Goal: Find specific page/section: Find specific page/section

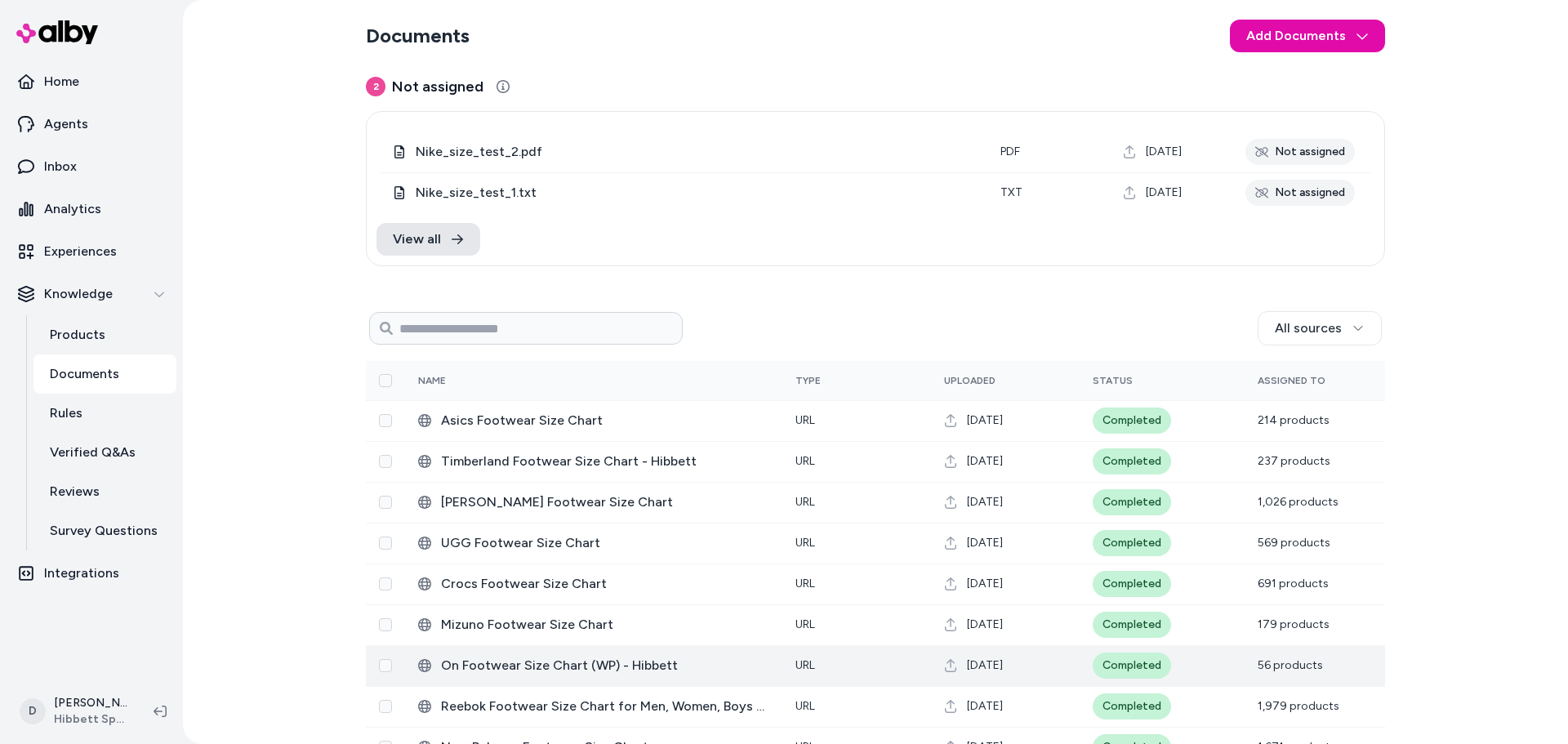
scroll to position [163, 0]
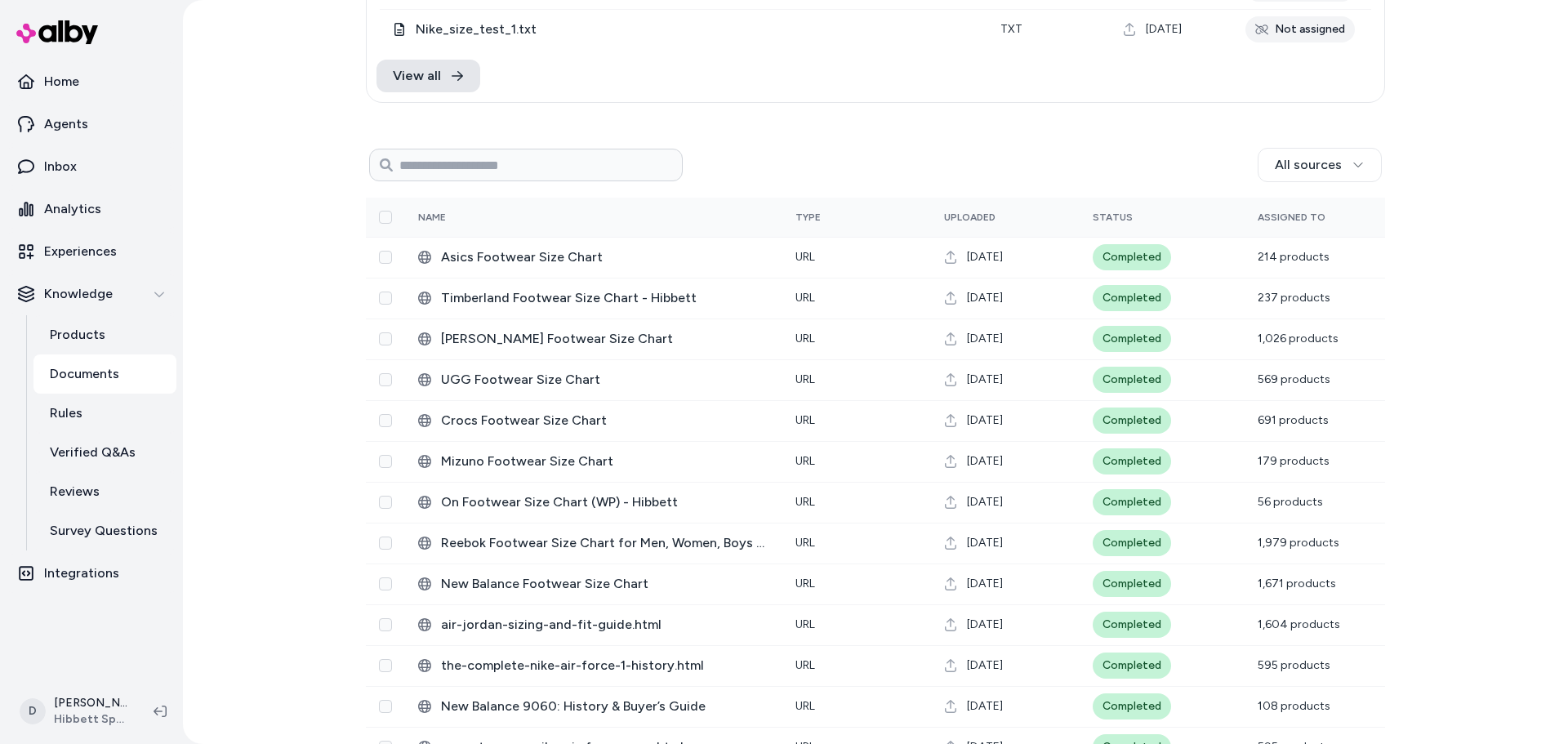
click at [926, 149] on div "All sources" at bounding box center [1033, 164] width 699 height 34
click at [1413, 63] on div "Documents Add Documents 2 Not assigned 0 Selected Edit Nike_size_test_2.pdf pdf…" at bounding box center [876, 372] width 1385 height 744
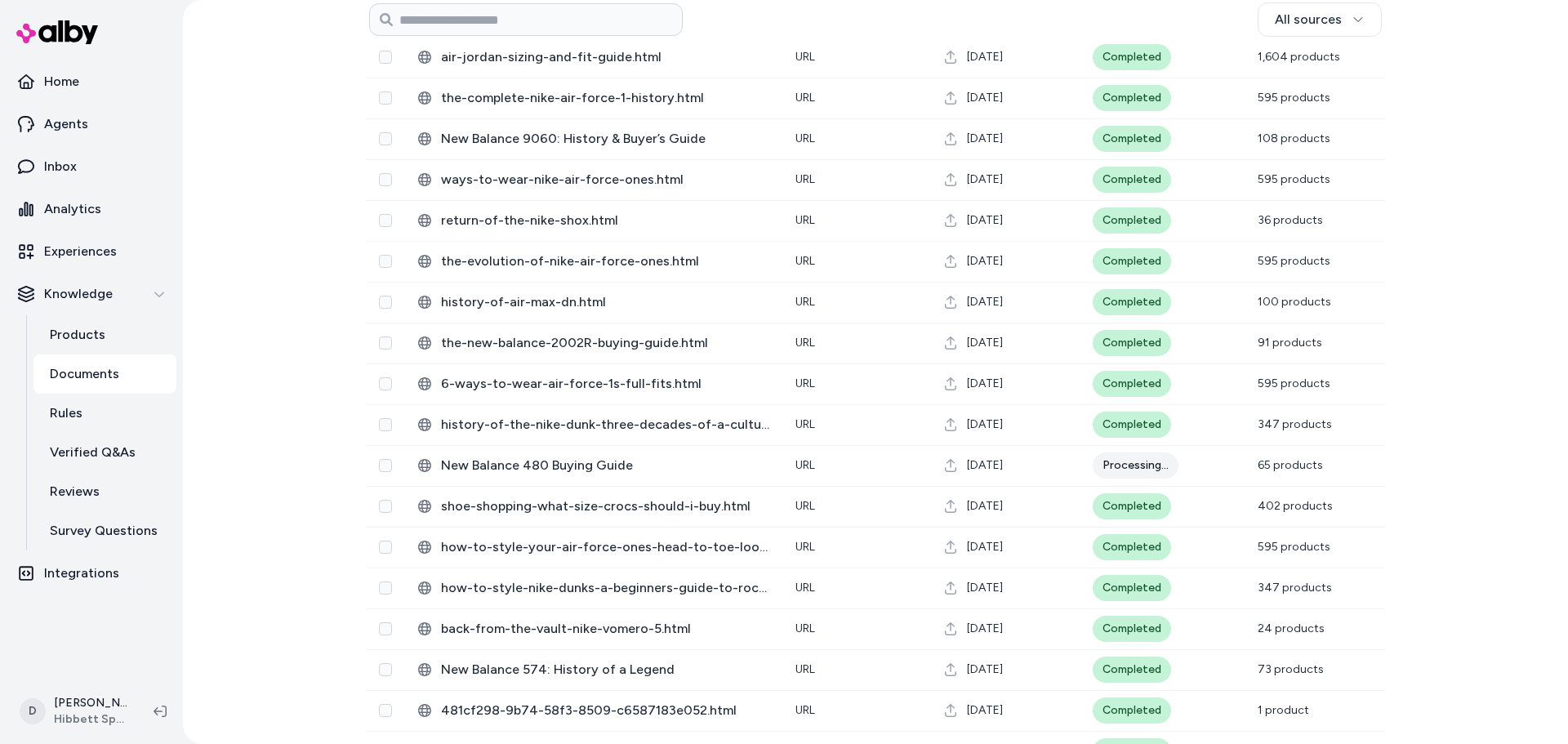
scroll to position [649, 0]
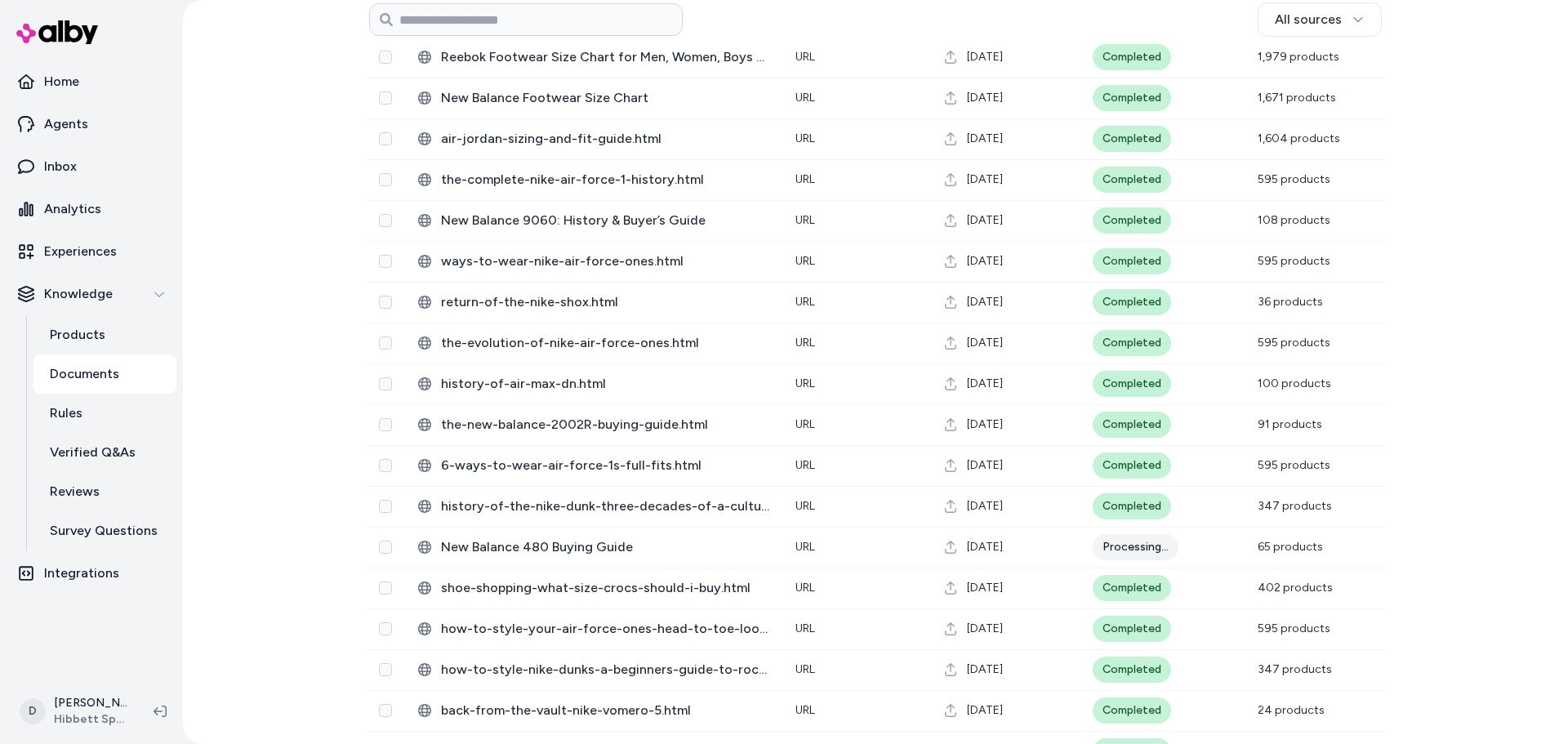
click at [270, 380] on div "Documents Add Documents 2 Not assigned 0 Selected Edit Nike_size_test_2.pdf pdf…" at bounding box center [876, 372] width 1385 height 744
click at [282, 382] on div "Documents Add Documents 2 Not assigned 0 Selected Edit Nike_size_test_2.pdf pdf…" at bounding box center [876, 372] width 1385 height 744
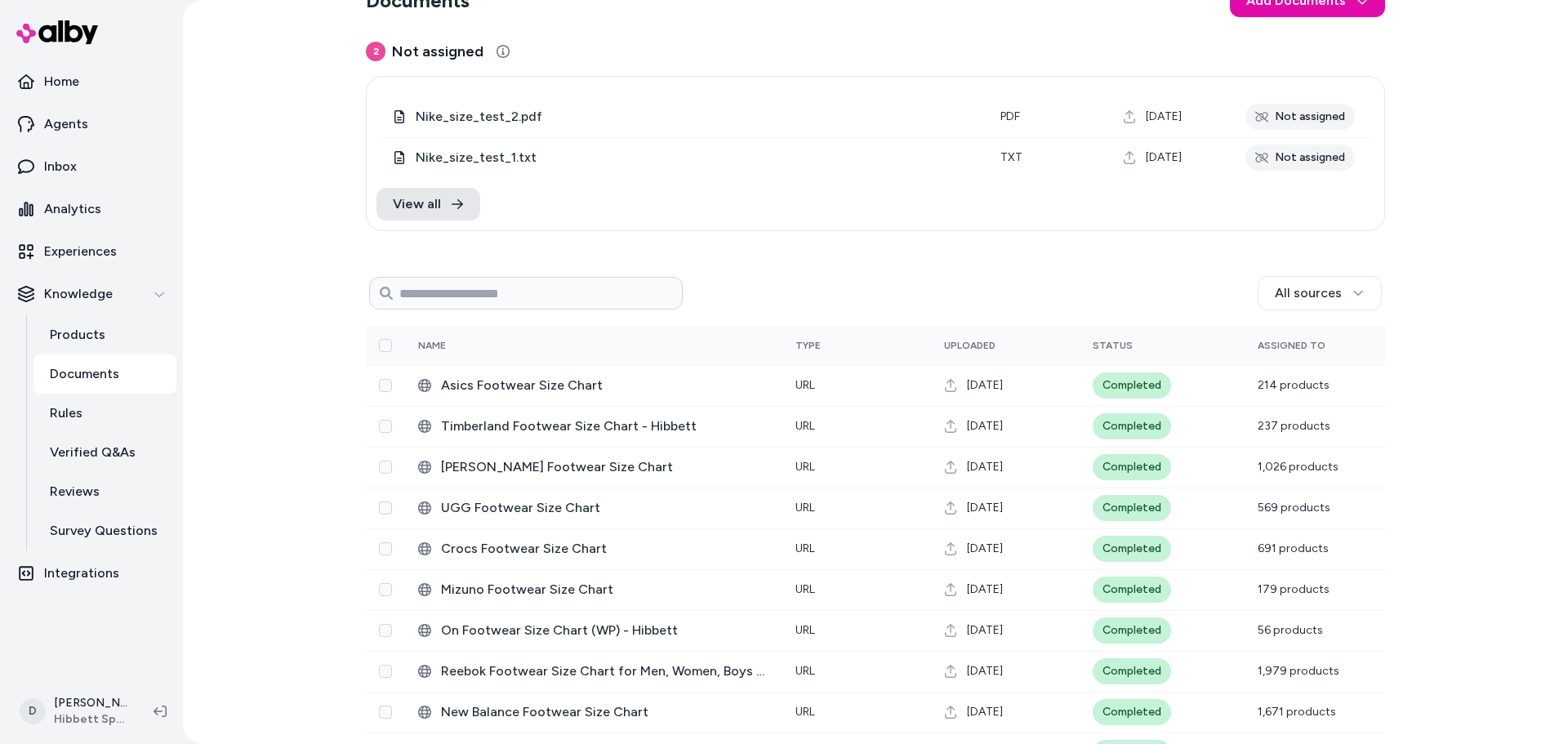
scroll to position [0, 0]
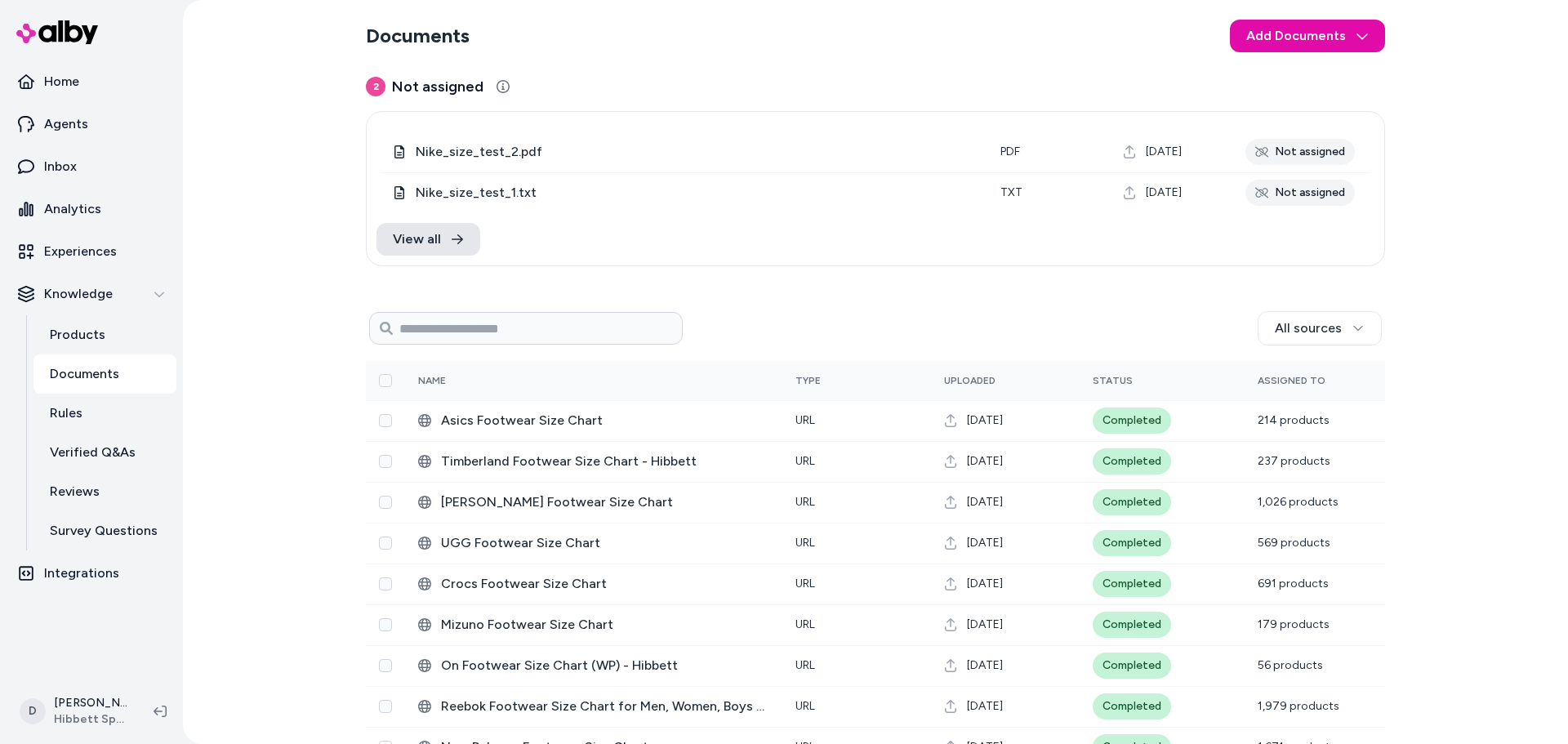
click at [810, 317] on div "All sources" at bounding box center [1033, 328] width 699 height 34
click at [798, 322] on div "All sources" at bounding box center [1033, 328] width 699 height 34
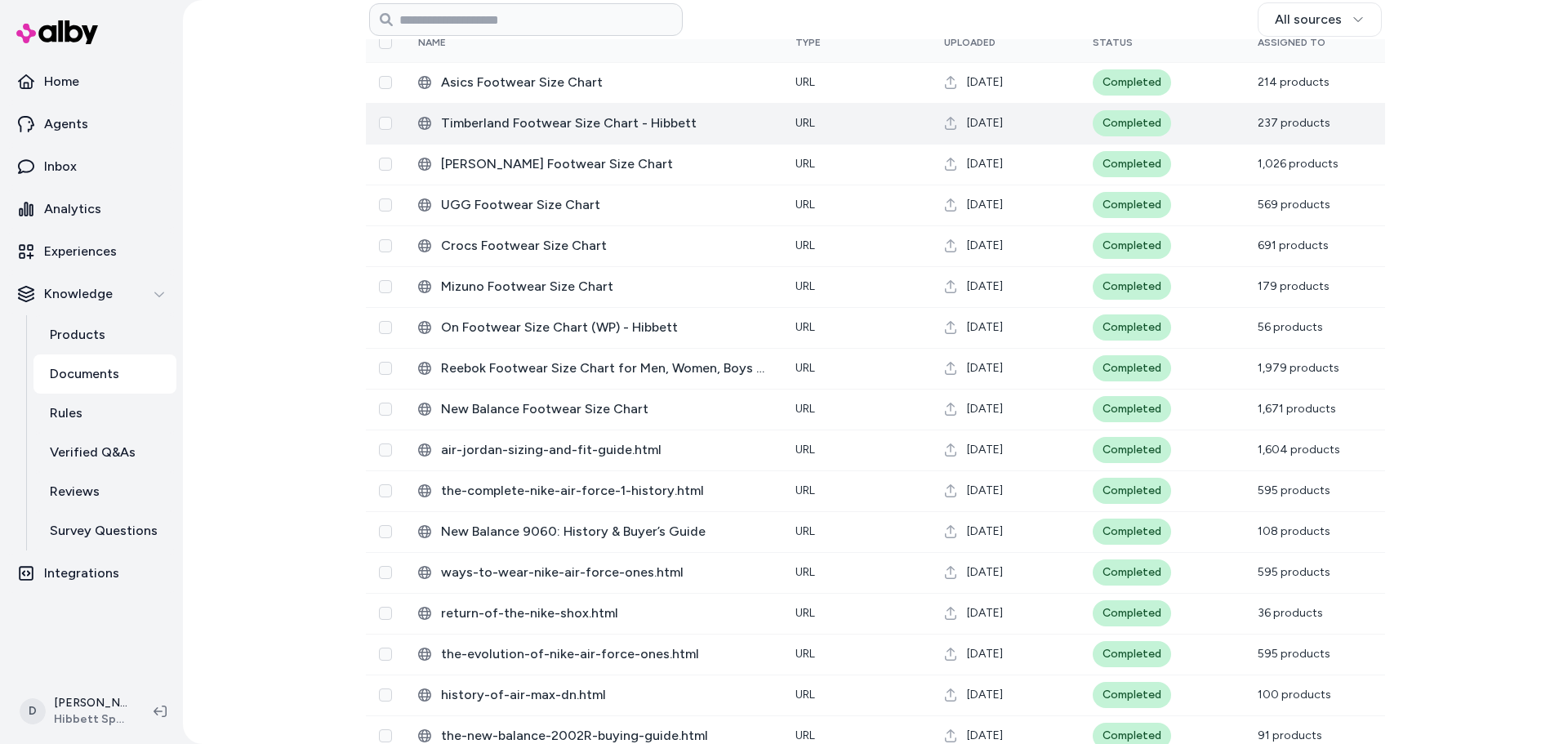
scroll to position [317, 0]
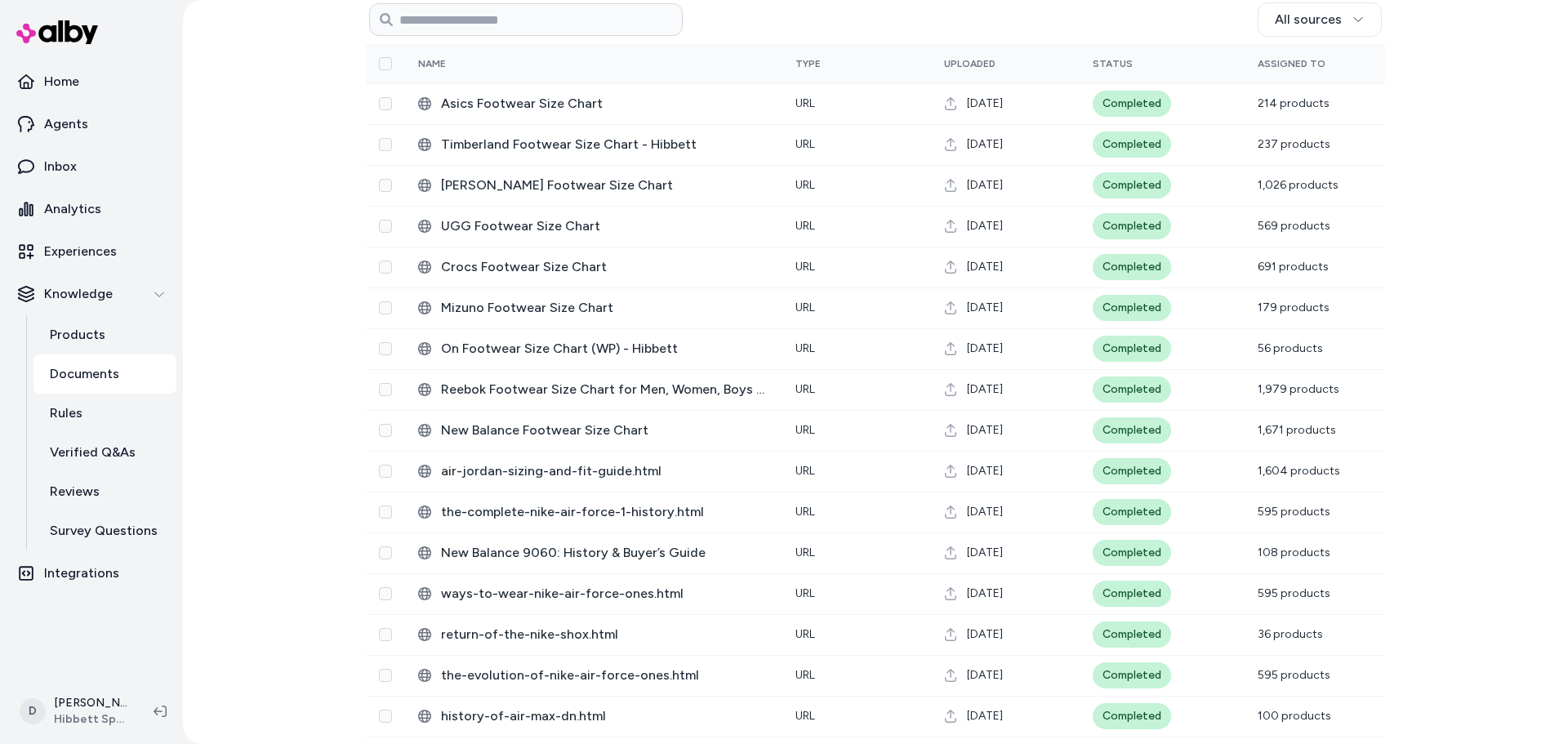
click at [273, 191] on div "Documents Add Documents 2 Not assigned 0 Selected Edit Nike_size_test_2.pdf pdf…" at bounding box center [876, 372] width 1385 height 744
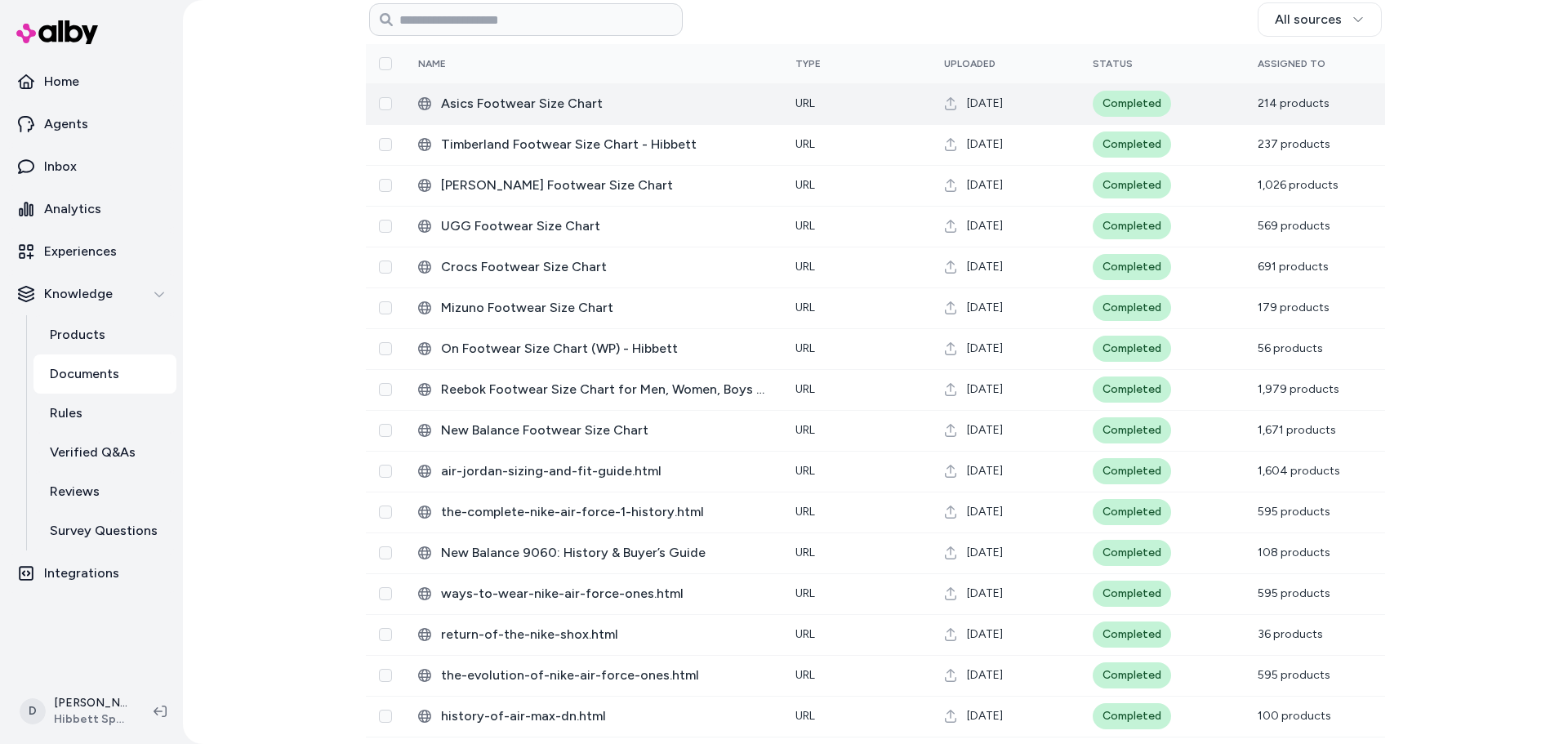
click at [382, 98] on button "Select row" at bounding box center [386, 104] width 13 height 13
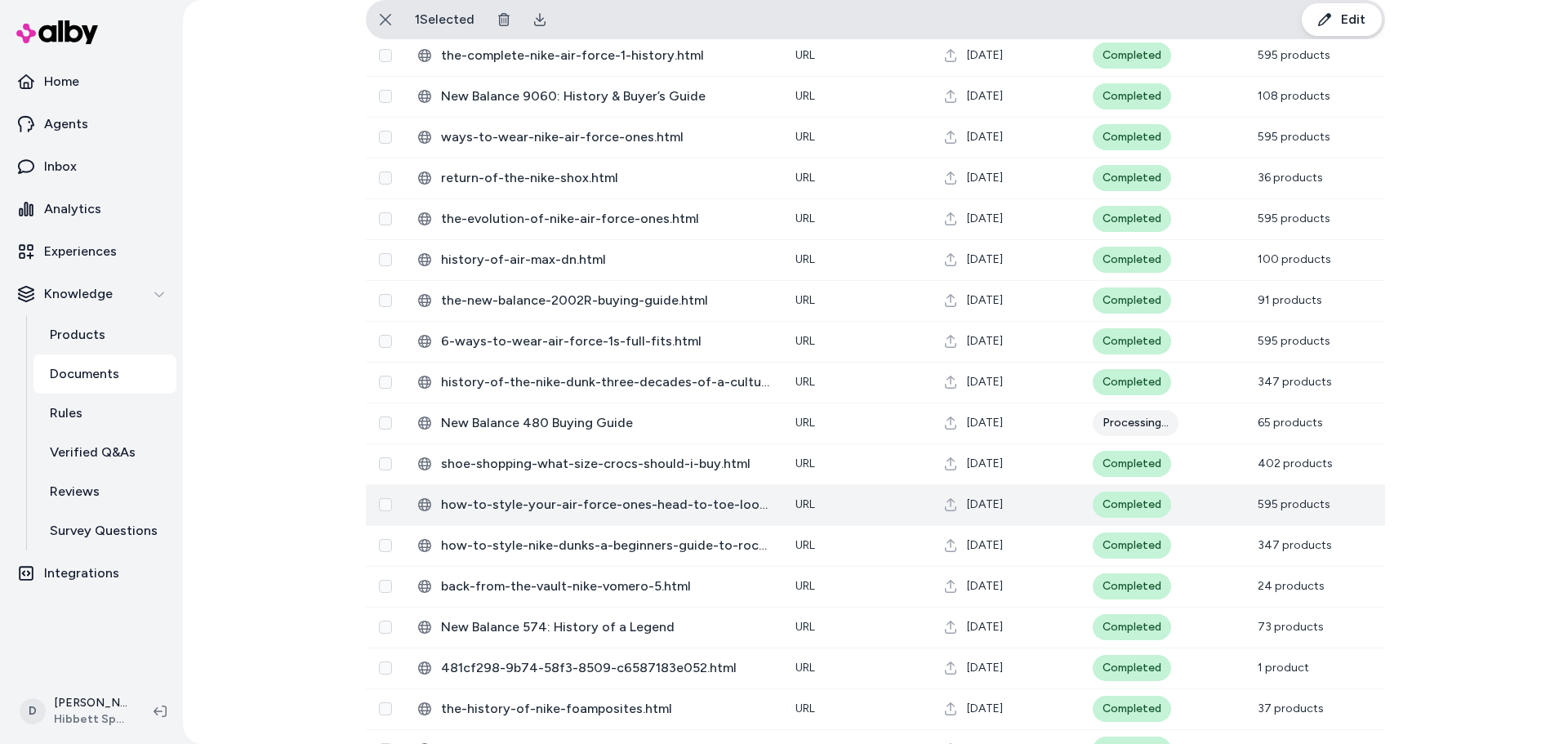
scroll to position [774, 0]
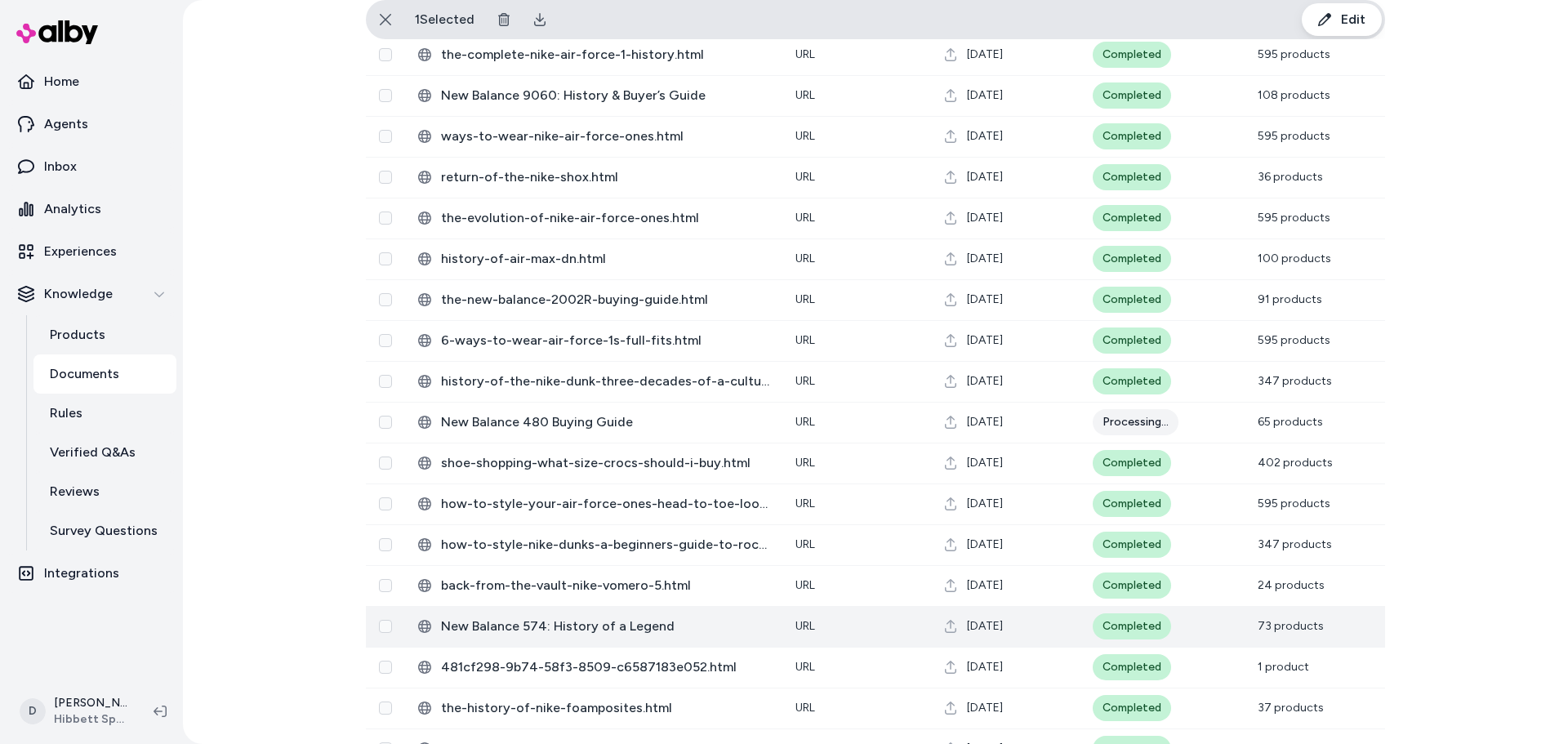
click at [385, 625] on button "9a3cc786-0a3a-5ef9-b0a6-28b6c47e0fa5" at bounding box center [386, 626] width 13 height 13
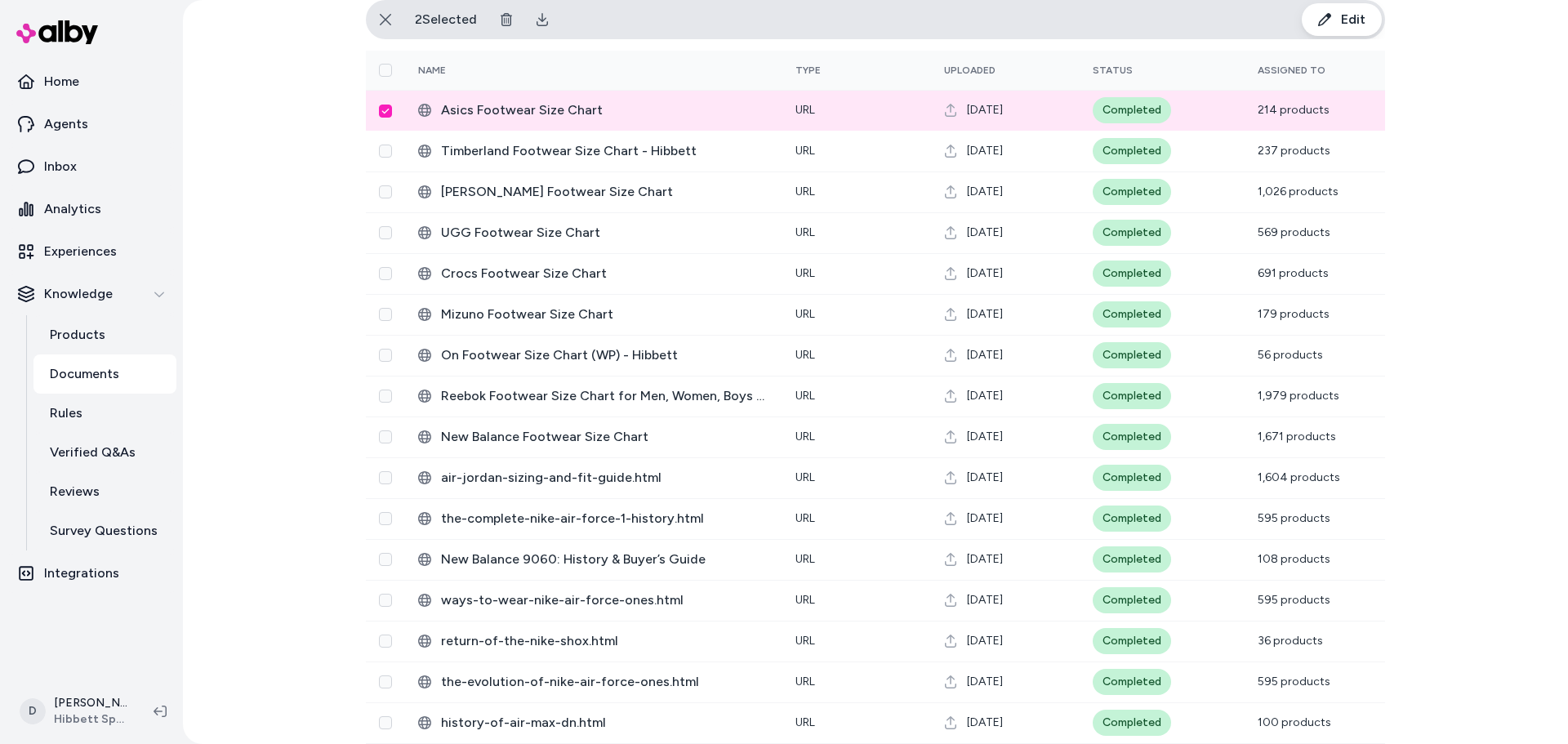
scroll to position [309, 0]
click at [380, 72] on button "Select all" at bounding box center [386, 71] width 13 height 13
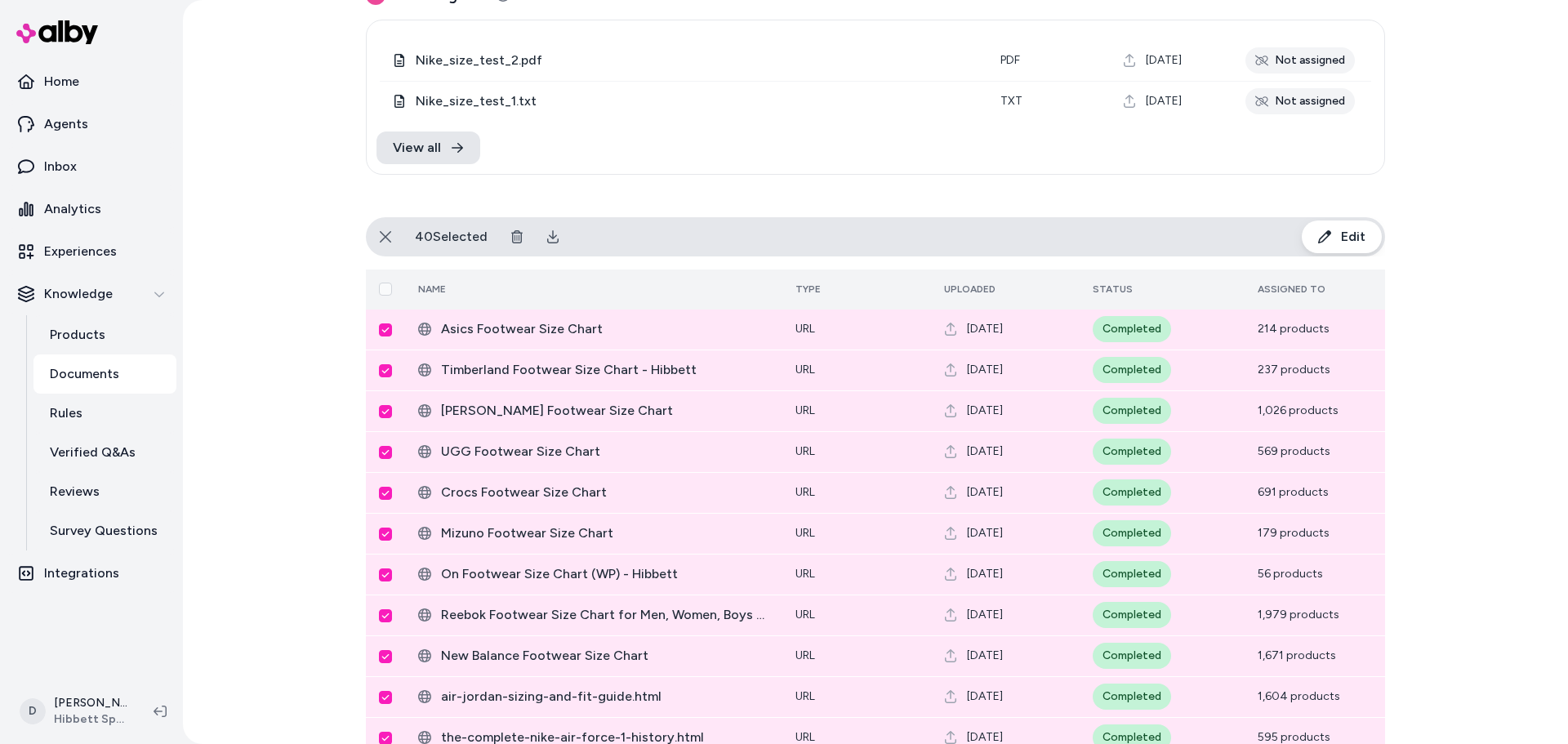
scroll to position [91, 0]
click at [382, 292] on button "Select all" at bounding box center [386, 290] width 13 height 13
click at [382, 292] on button "Select all" at bounding box center [386, 291] width 13 height 13
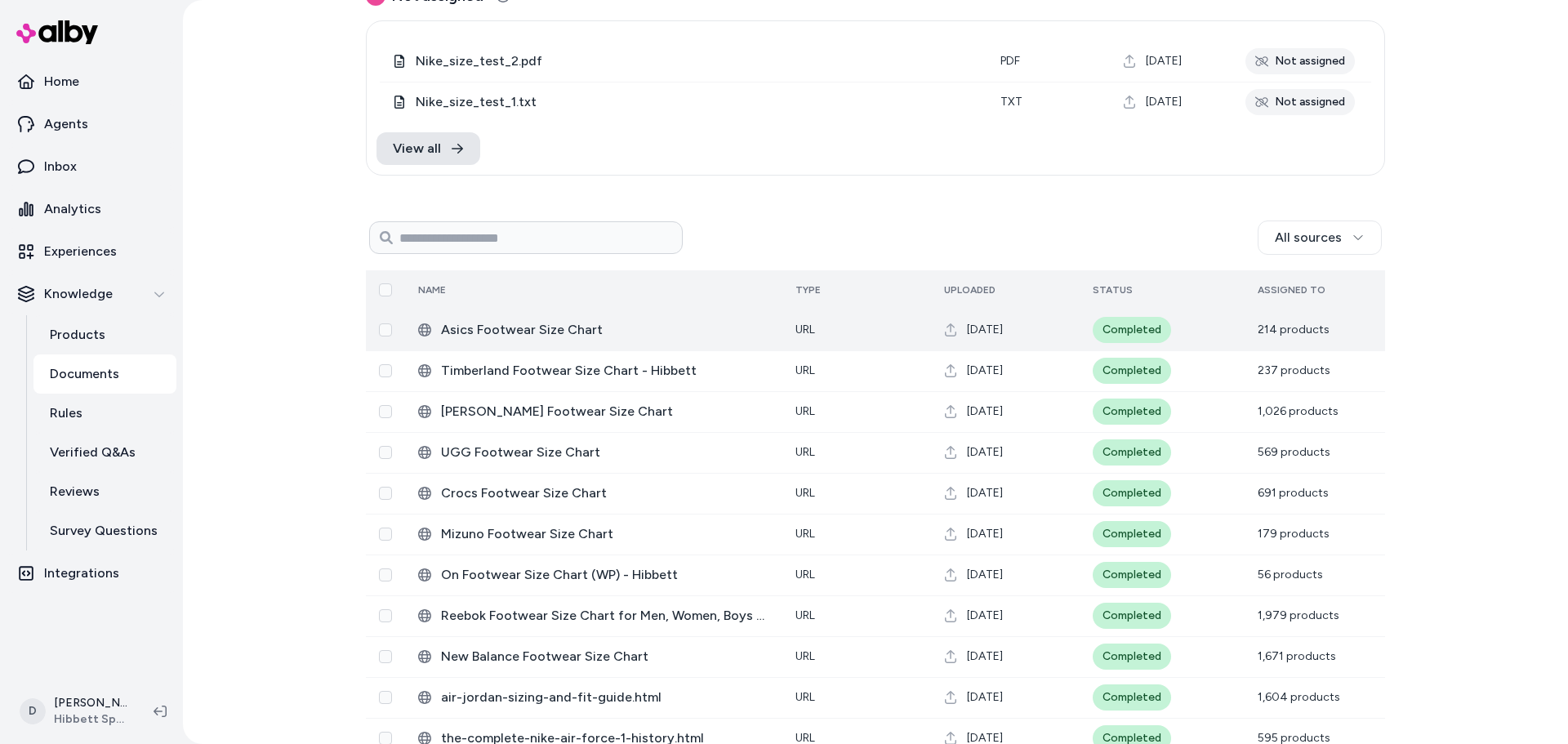
click at [325, 307] on div "Documents Add Documents 2 Not assigned 0 Selected Edit Nike_size_test_2.pdf pdf…" at bounding box center [876, 372] width 1385 height 744
click at [261, 282] on div "Documents Add Documents 2 Not assigned 0 Selected Edit Nike_size_test_2.pdf pdf…" at bounding box center [876, 372] width 1385 height 744
click at [277, 286] on div "Documents Add Documents 2 Not assigned 0 Selected Edit Nike_size_test_2.pdf pdf…" at bounding box center [876, 372] width 1385 height 744
click at [1482, 235] on div "Documents Add Documents 2 Not assigned 0 Selected Edit Nike_size_test_2.pdf pdf…" at bounding box center [876, 372] width 1385 height 744
click at [1456, 236] on div "Documents Add Documents 2 Not assigned 0 Selected Edit Nike_size_test_2.pdf pdf…" at bounding box center [876, 372] width 1385 height 744
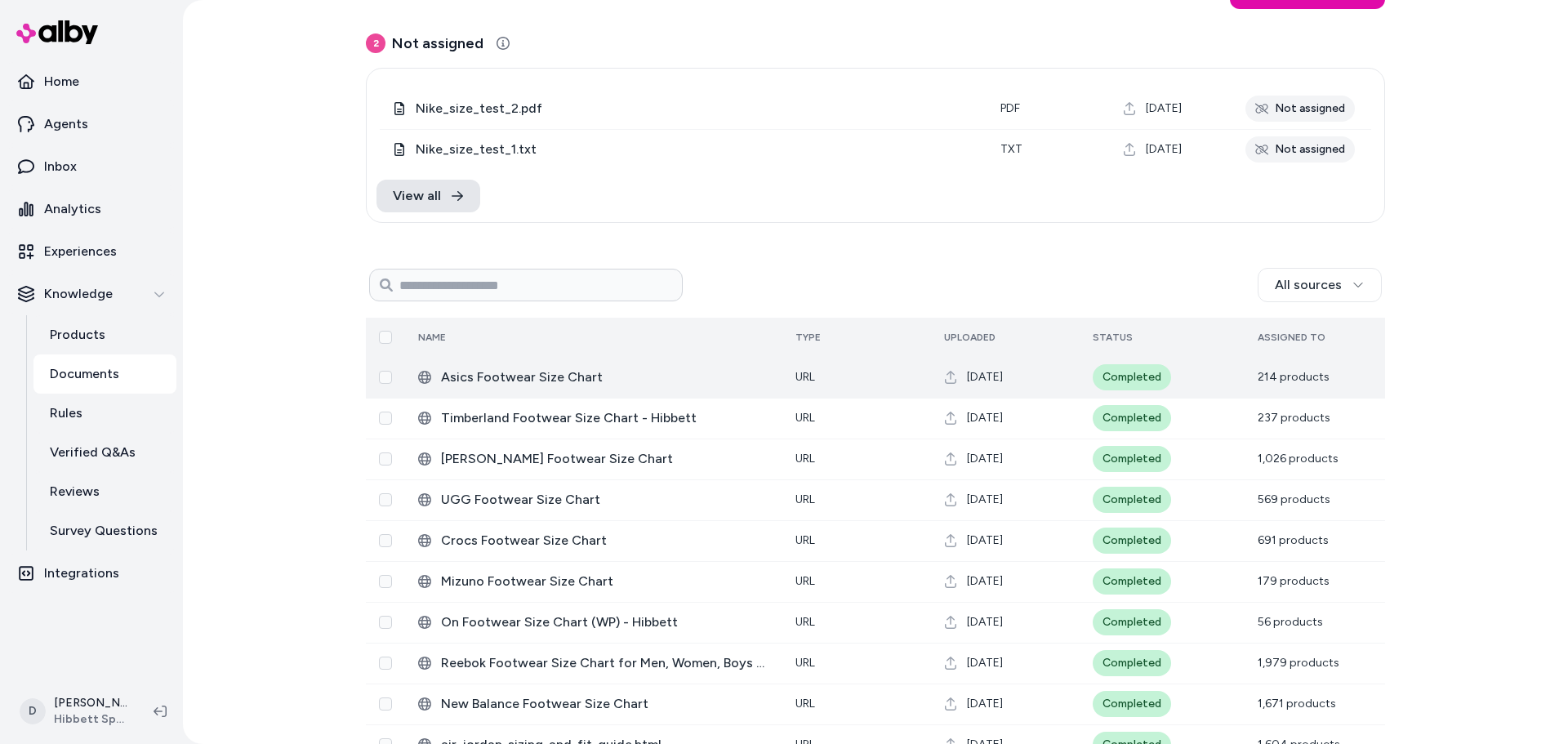
scroll to position [0, 0]
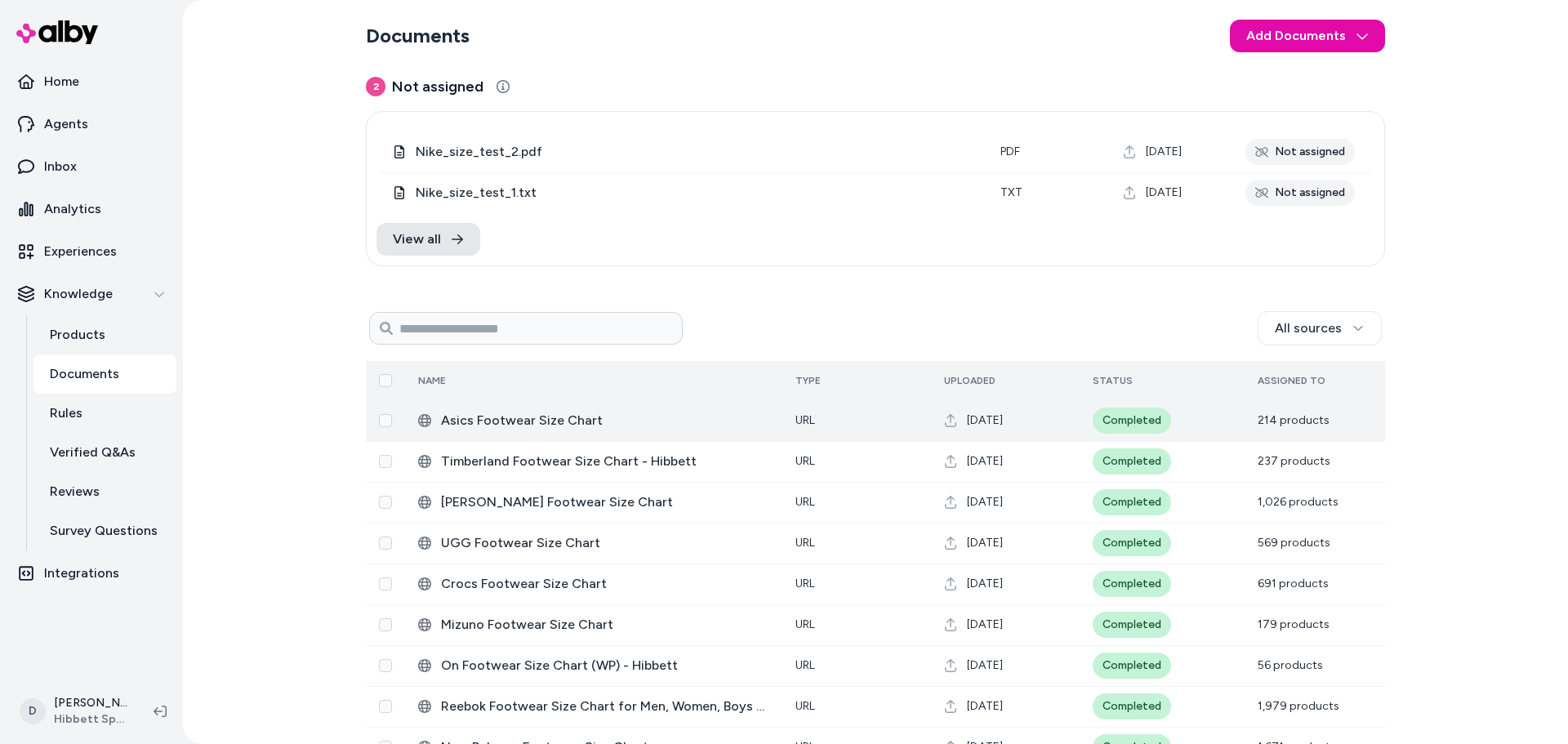
click at [412, 37] on h2 "Documents" at bounding box center [418, 36] width 104 height 26
click at [586, 22] on section "Documents Add Documents" at bounding box center [876, 35] width 1020 height 46
drag, startPoint x: 320, startPoint y: 186, endPoint x: 299, endPoint y: 183, distance: 21.2
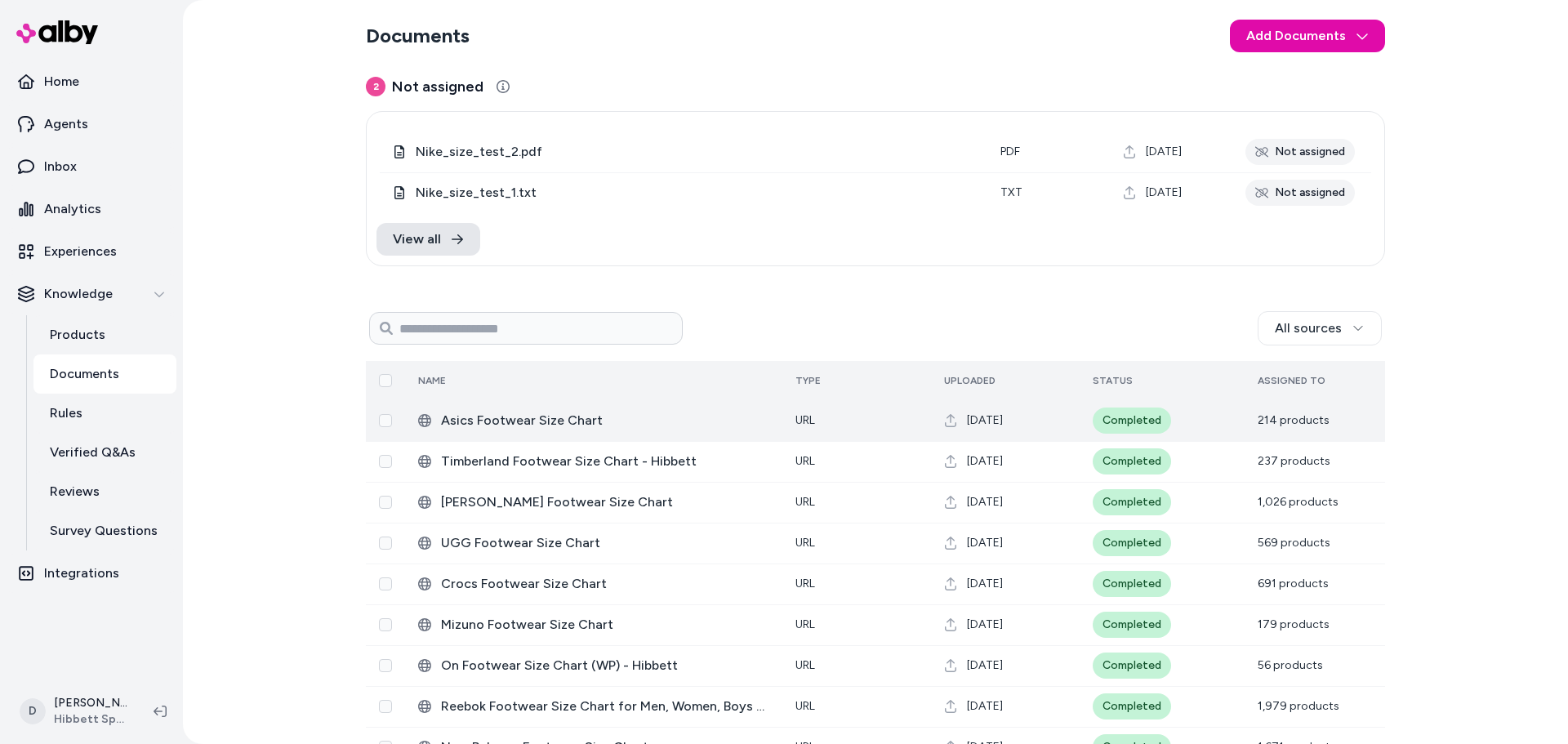
click at [320, 186] on div "Documents Add Documents 2 Not assigned 0 Selected Edit Nike_size_test_2.pdf pdf…" at bounding box center [876, 372] width 1385 height 744
click at [268, 169] on div "Documents Add Documents 2 Not assigned 0 Selected Edit Nike_size_test_2.pdf pdf…" at bounding box center [876, 372] width 1385 height 744
drag, startPoint x: 412, startPoint y: 39, endPoint x: 420, endPoint y: 44, distance: 9.4
click at [415, 42] on h2 "Documents" at bounding box center [418, 36] width 104 height 26
click at [556, 55] on section "Documents Add Documents" at bounding box center [876, 35] width 1020 height 46
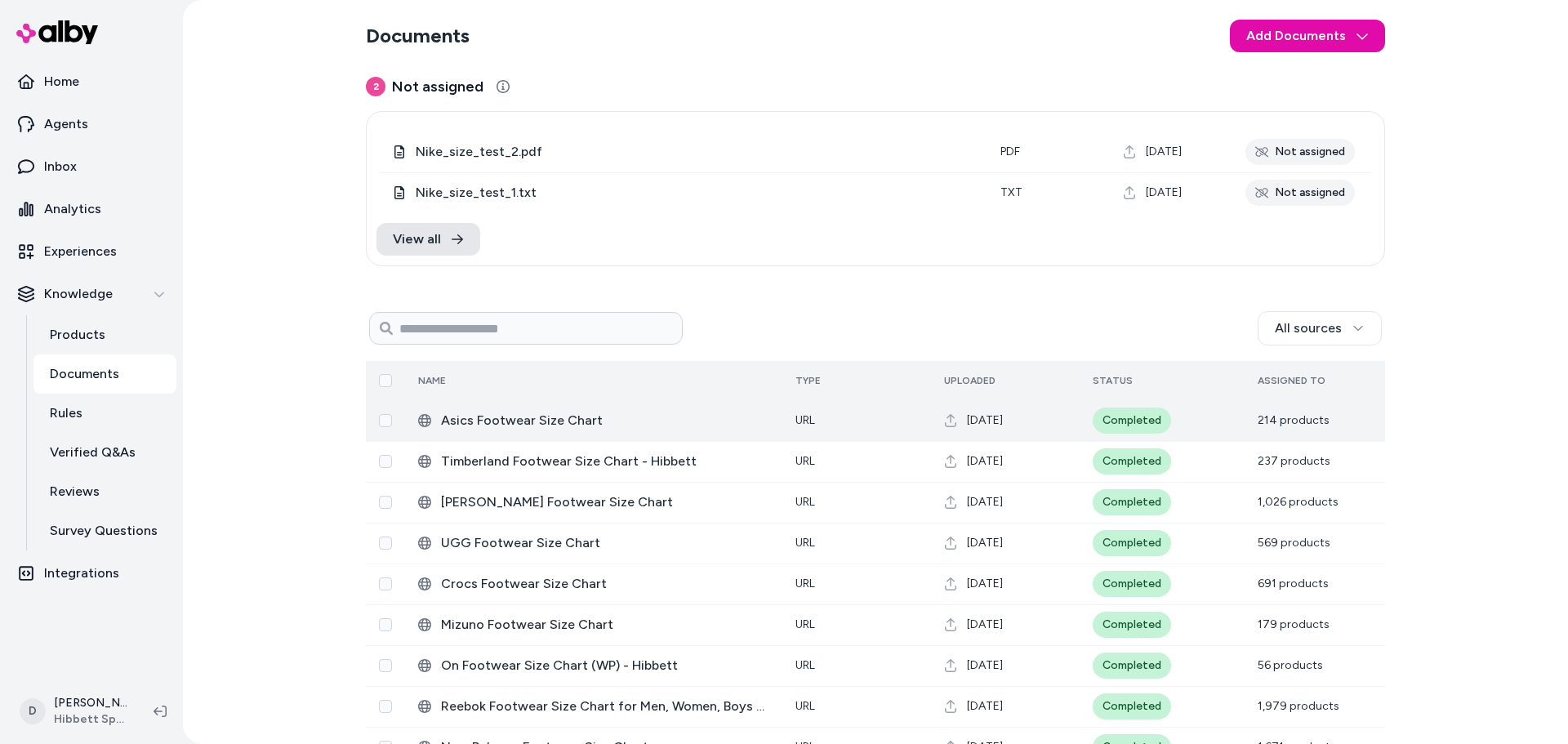
click at [1491, 642] on div "Documents Add Documents 2 Not assigned 0 Selected Edit Nike_size_test_2.pdf pdf…" at bounding box center [876, 372] width 1385 height 744
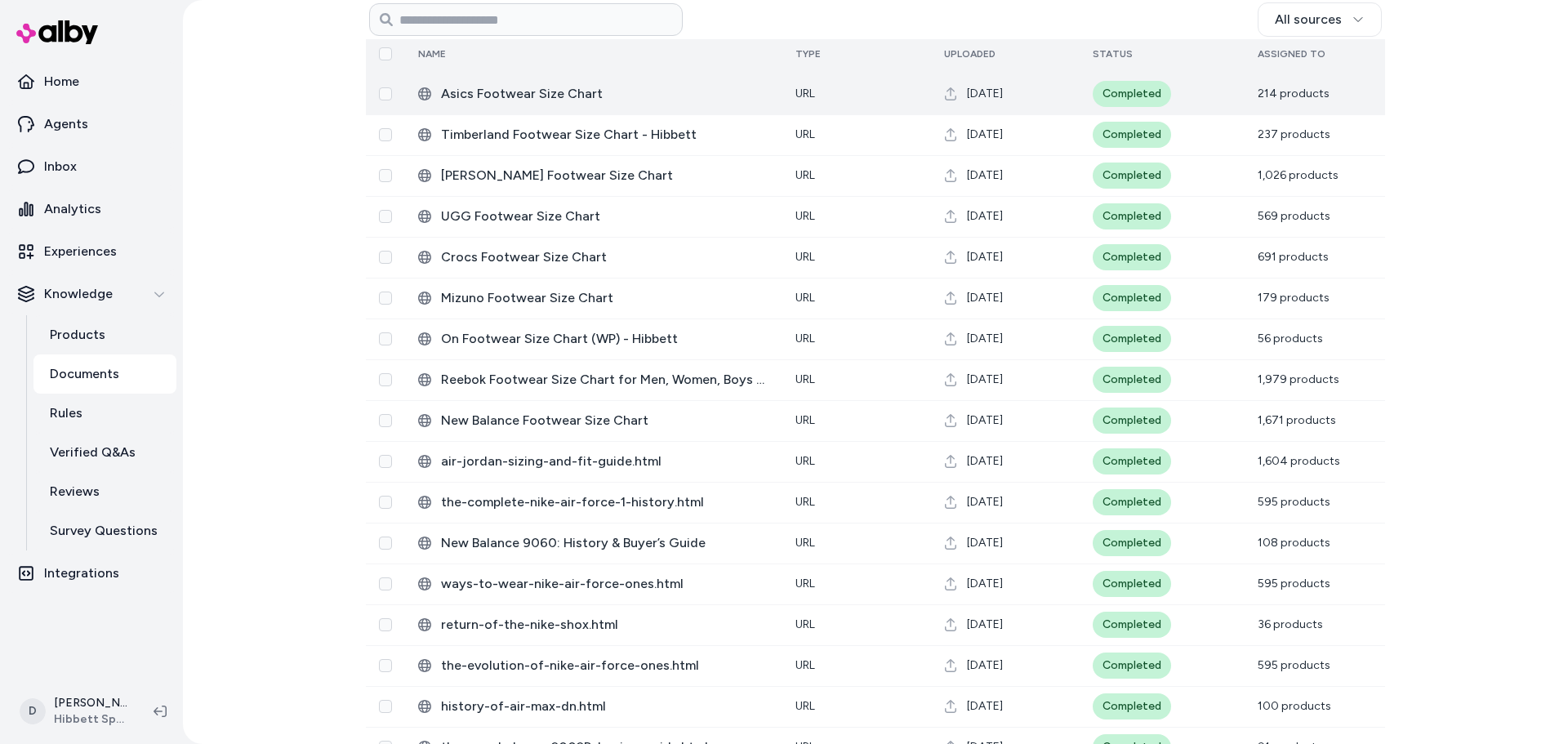
scroll to position [245, 0]
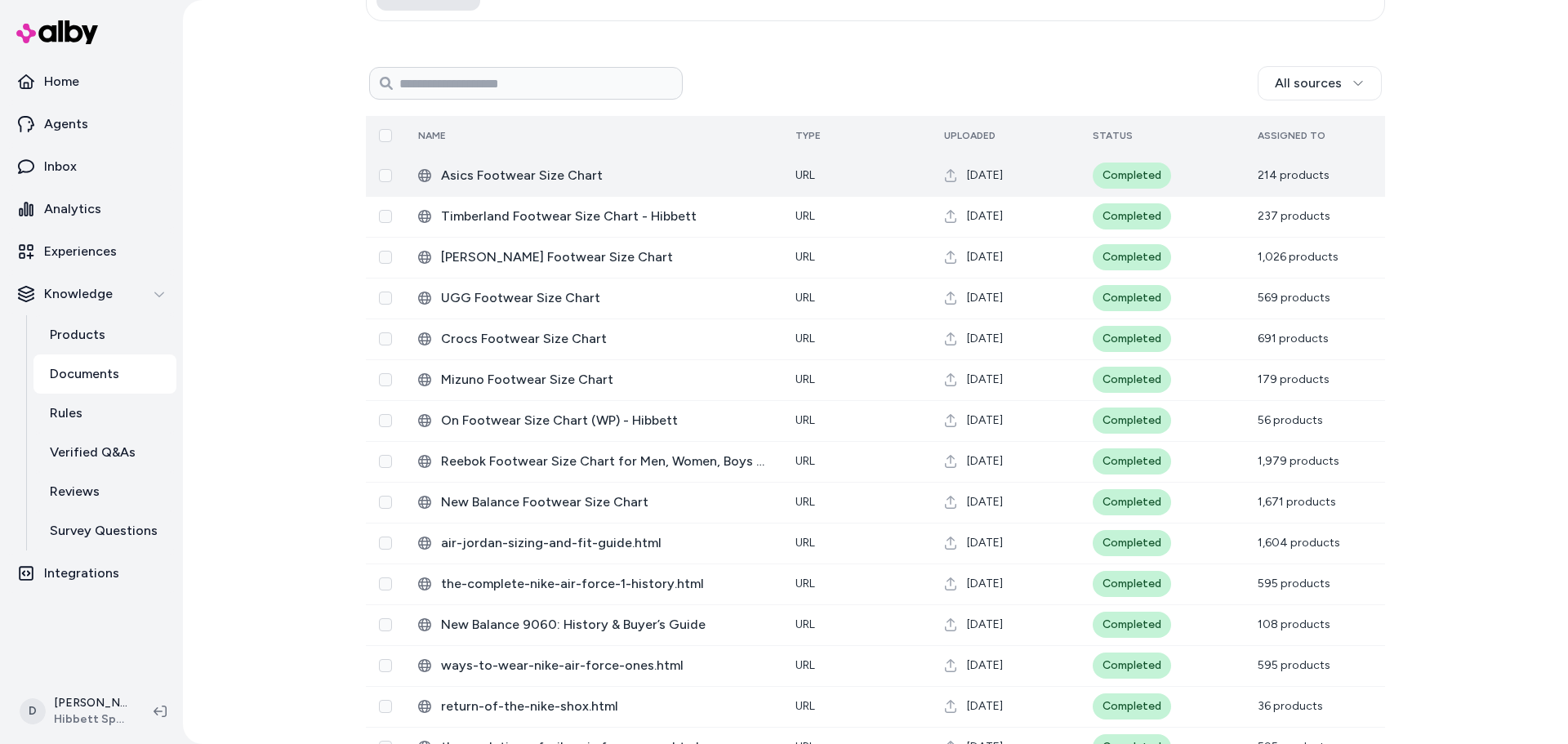
click at [291, 359] on div "Documents Add Documents 2 Not assigned 0 Selected Edit Nike_size_test_2.pdf pdf…" at bounding box center [876, 372] width 1385 height 744
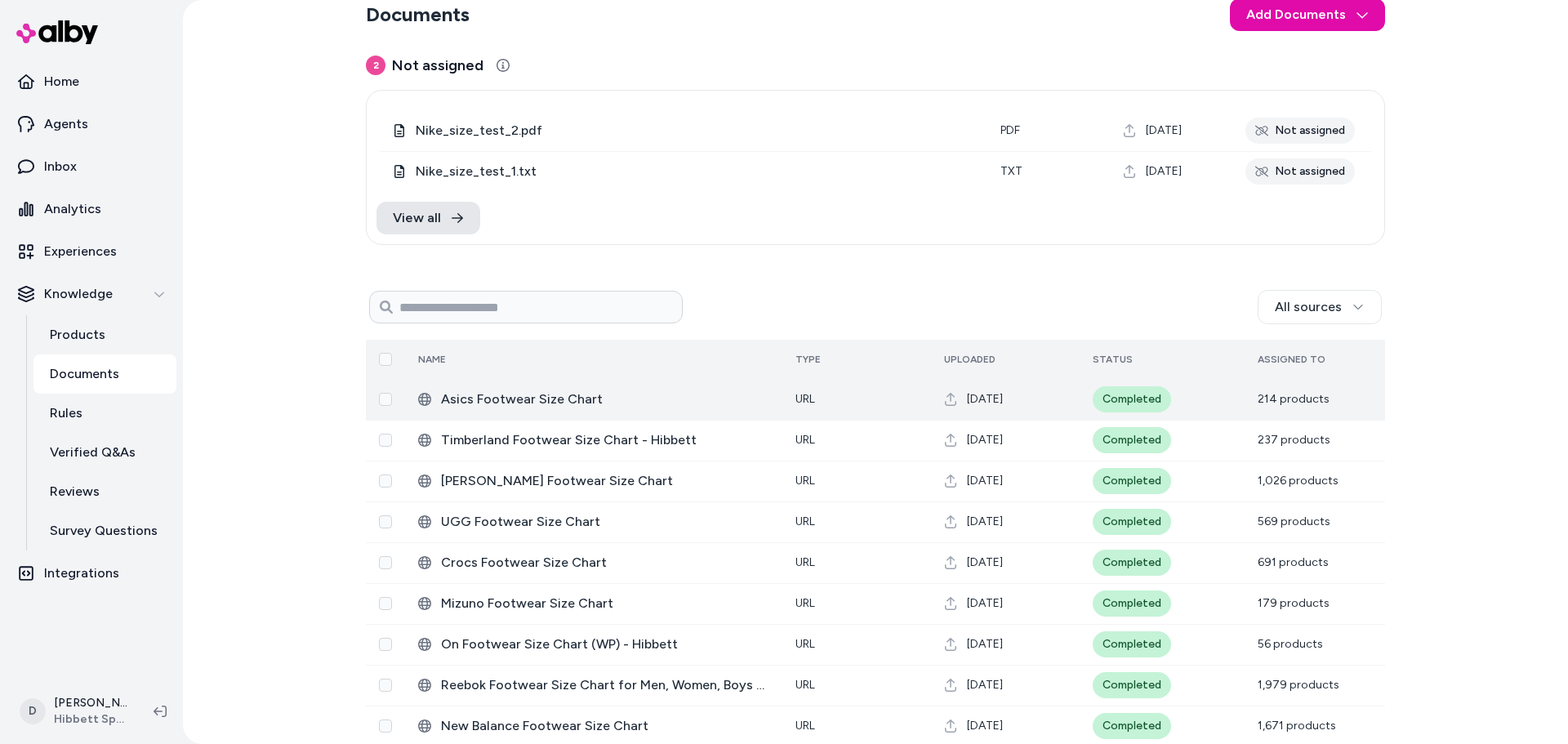
scroll to position [20, 0]
click at [813, 292] on div "All sources" at bounding box center [1033, 307] width 699 height 34
drag, startPoint x: 793, startPoint y: 272, endPoint x: 789, endPoint y: 280, distance: 8.9
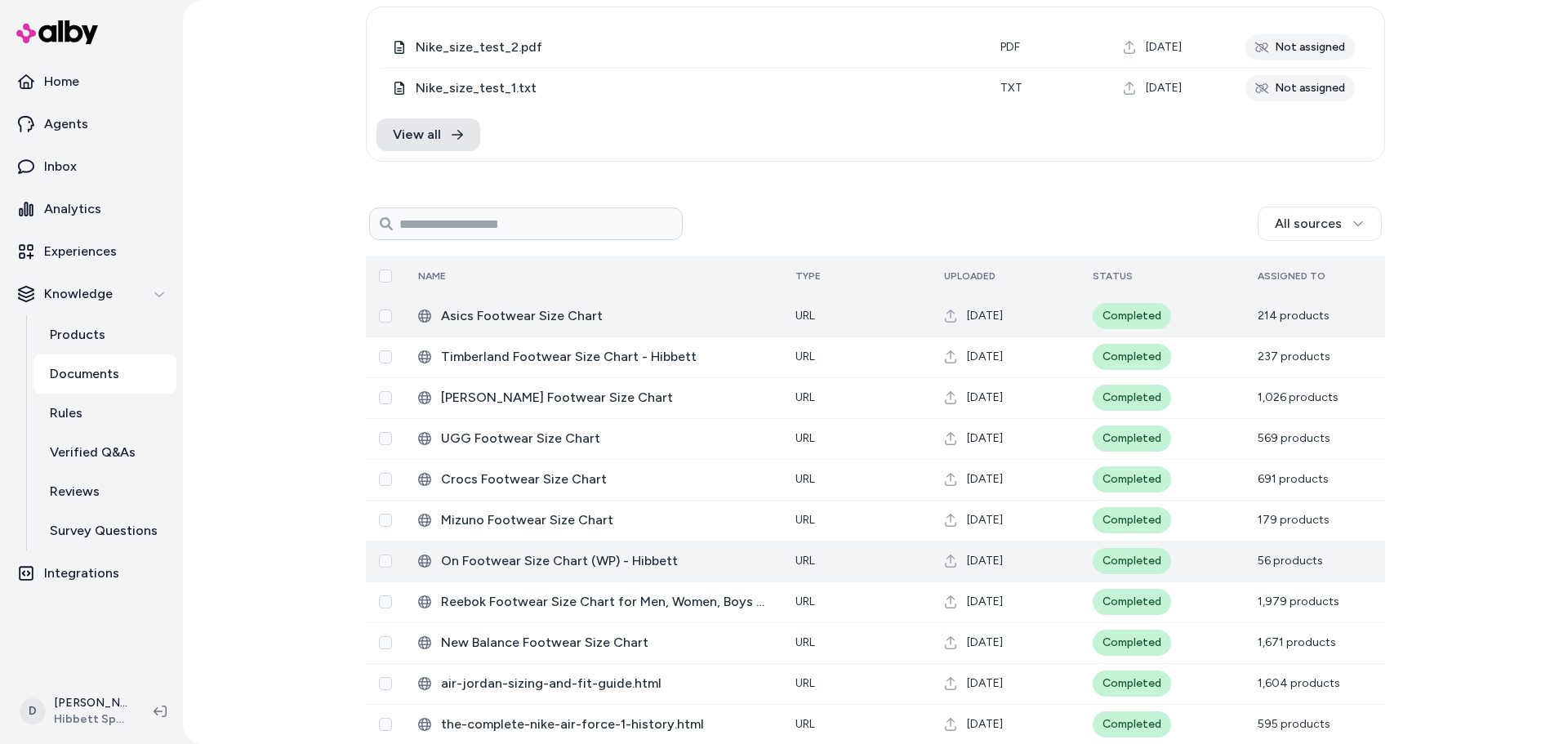
scroll to position [0, 0]
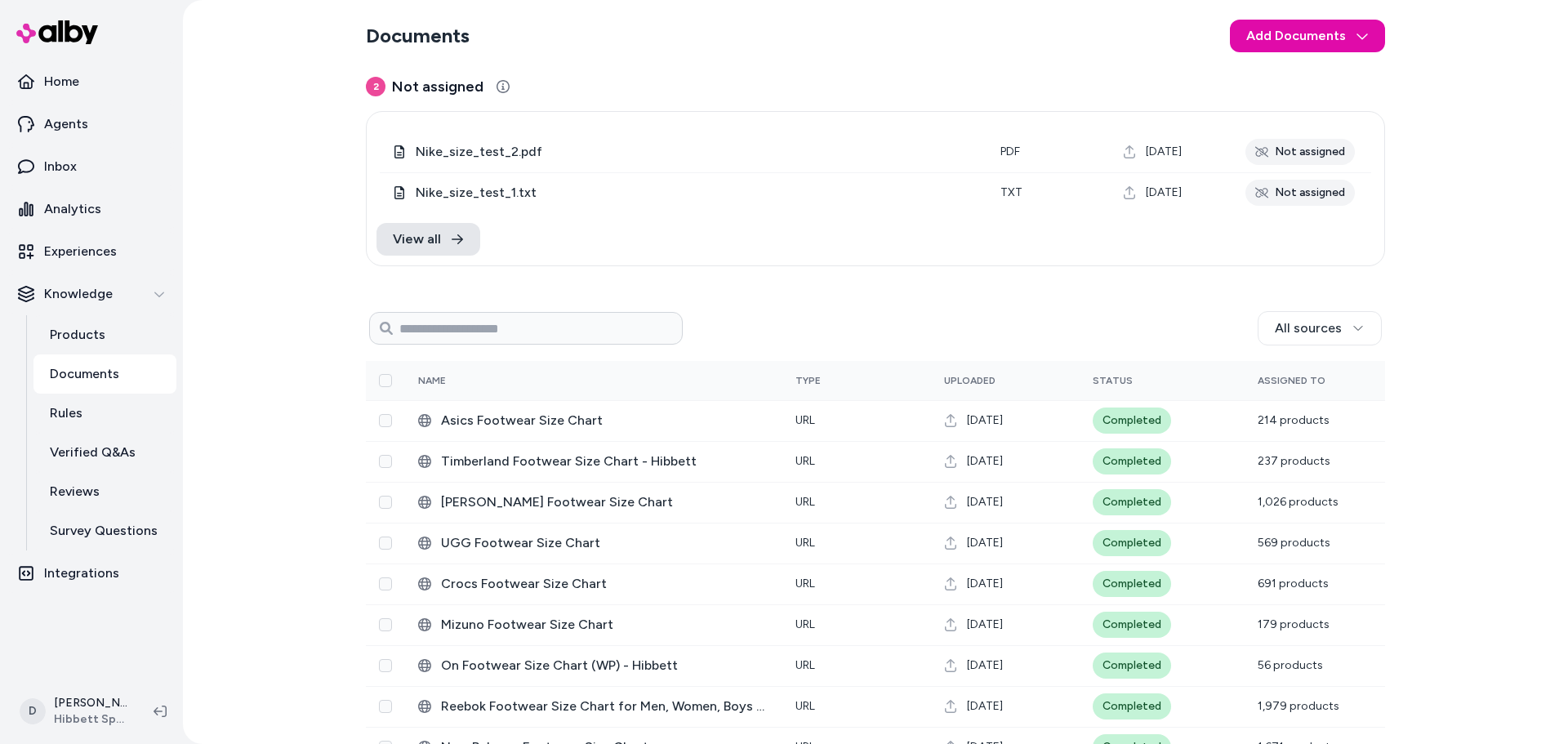
click at [817, 328] on div "All sources" at bounding box center [1033, 328] width 699 height 34
click at [314, 368] on div "Documents Add Documents 2 Not assigned 0 Selected Edit Nike_size_test_2.pdf pdf…" at bounding box center [876, 372] width 1385 height 744
click at [732, 53] on section "Documents Add Documents" at bounding box center [876, 35] width 1020 height 46
click at [1490, 318] on div "Documents Add Documents 2 Not assigned 0 Selected Edit Nike_size_test_2.pdf pdf…" at bounding box center [876, 372] width 1385 height 744
